Goal: Information Seeking & Learning: Check status

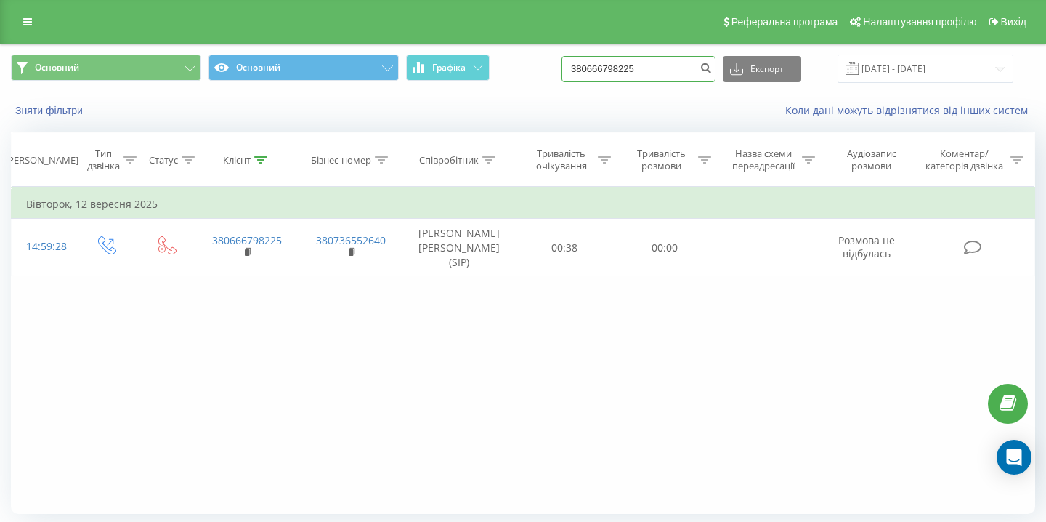
click at [634, 72] on input "380666798225" at bounding box center [639, 69] width 154 height 26
paste input "+38 (097) 546-69-48"
type input "380975466948"
